Goal: Information Seeking & Learning: Learn about a topic

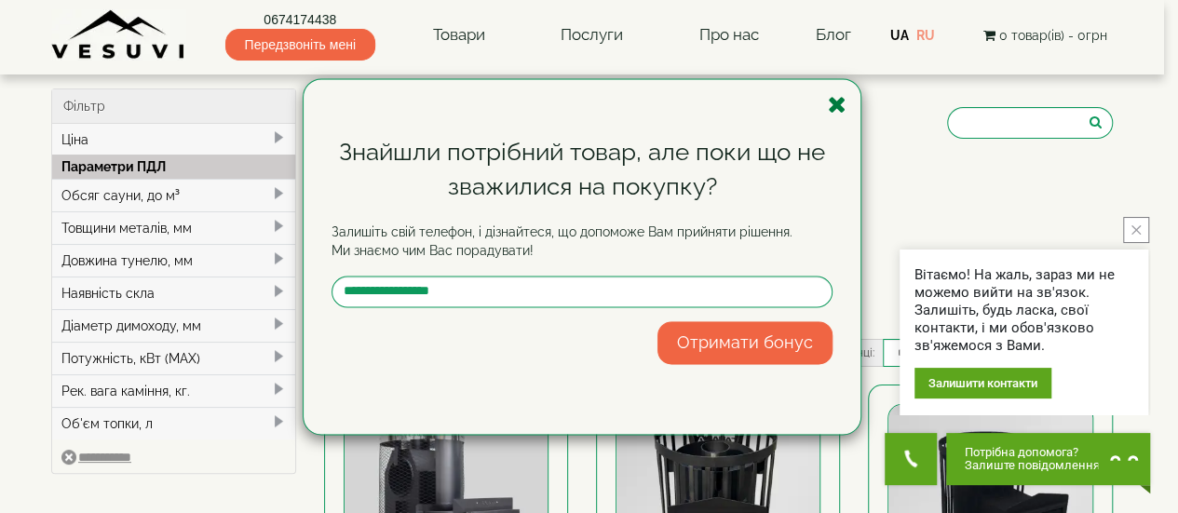
click at [840, 113] on icon "button" at bounding box center [837, 104] width 19 height 23
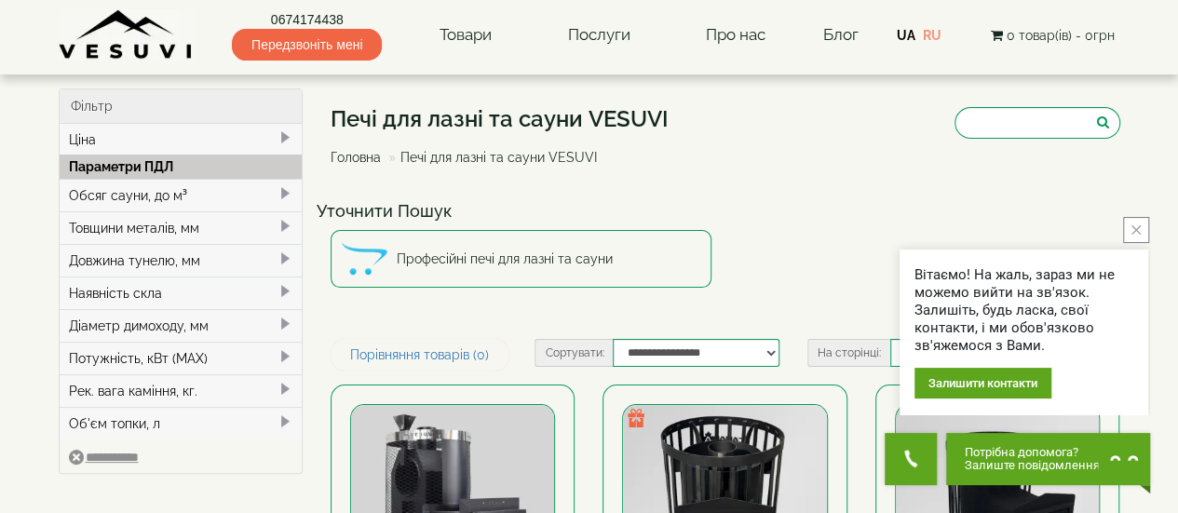
click at [1128, 229] on button "close button" at bounding box center [1136, 230] width 26 height 26
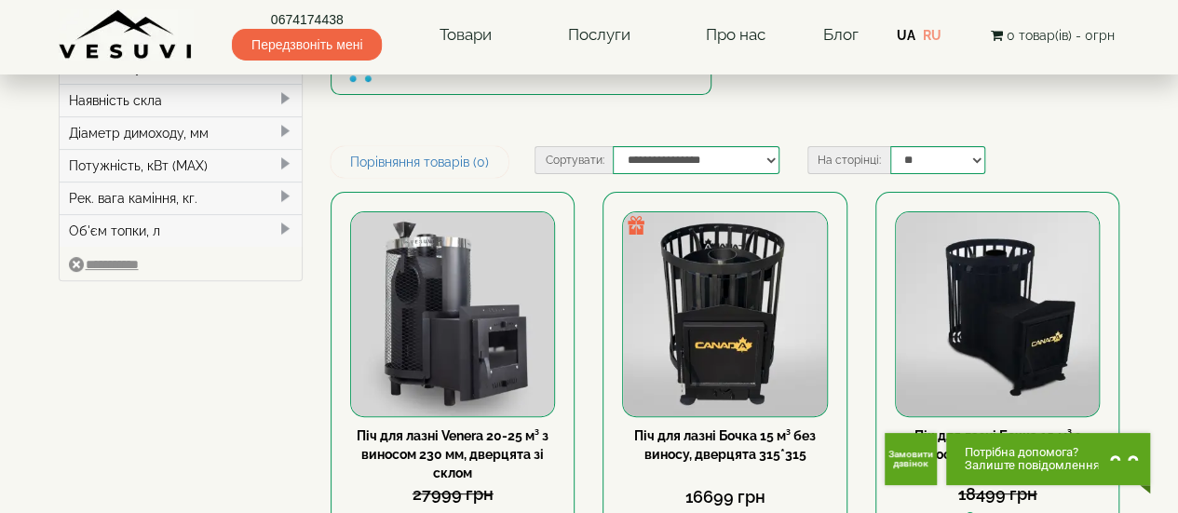
scroll to position [194, 0]
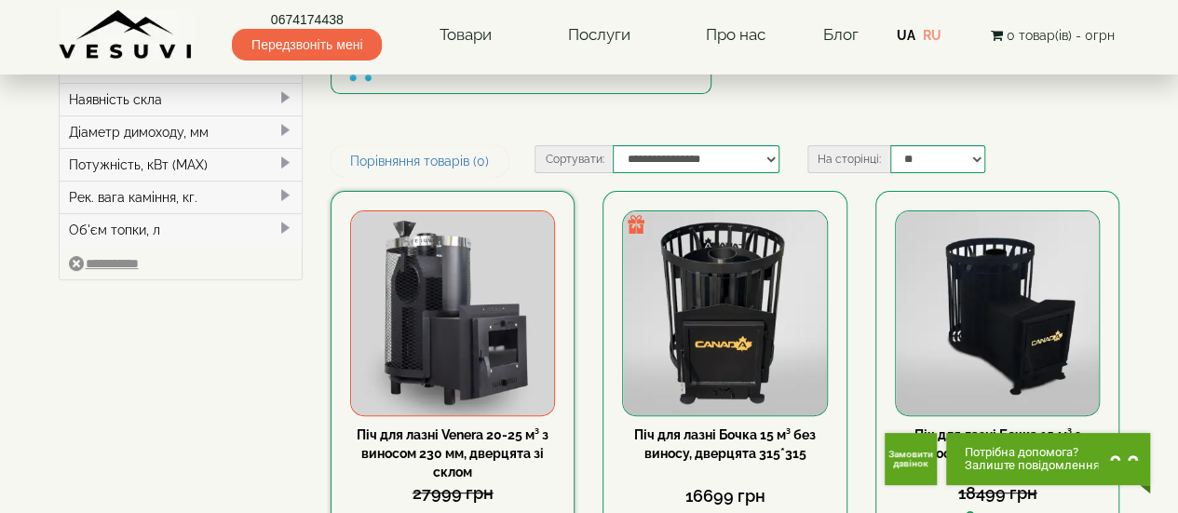
click at [364, 362] on img at bounding box center [452, 312] width 203 height 203
click at [378, 306] on img at bounding box center [452, 312] width 203 height 203
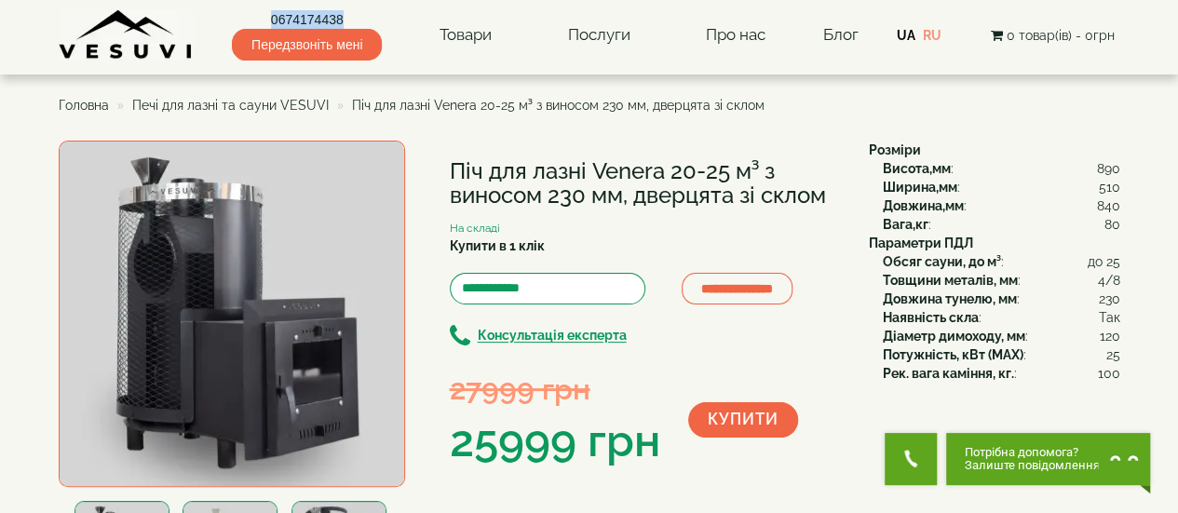
drag, startPoint x: 251, startPoint y: 7, endPoint x: 365, endPoint y: 17, distance: 114.0
click at [365, 17] on div "0674174438 Передзвоніть мені Товари Булер'яни VESUVI Мангали від заводу VESUVI …" at bounding box center [590, 30] width 1062 height 61
copy link "0674174438"
